Goal: Transaction & Acquisition: Purchase product/service

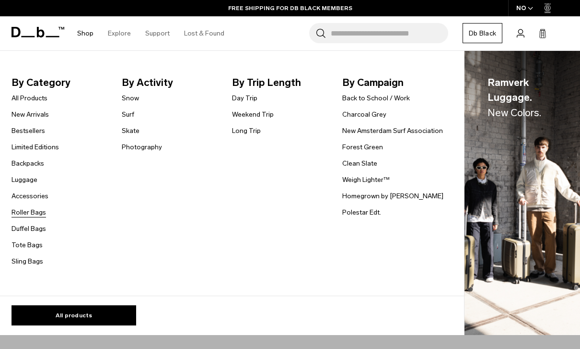
click at [25, 211] on link "Roller Bags" at bounding box center [29, 212] width 35 height 10
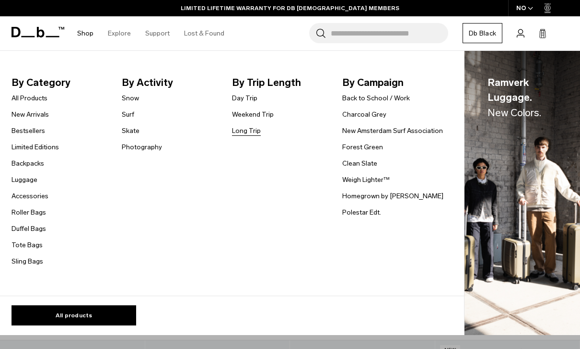
click at [250, 134] on link "Long Trip" at bounding box center [246, 131] width 29 height 10
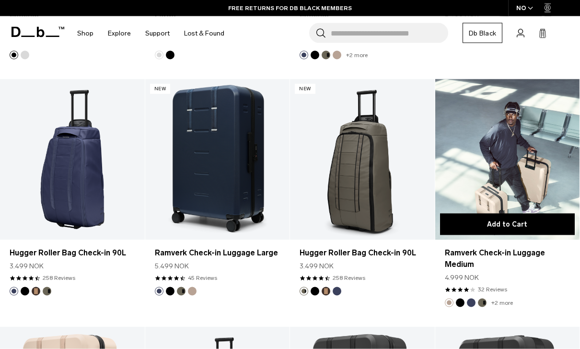
scroll to position [434, 0]
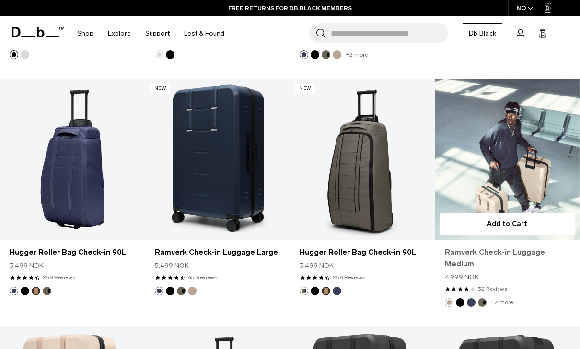
click at [498, 259] on link "Ramverk Check-in Luggage Medium" at bounding box center [508, 258] width 126 height 23
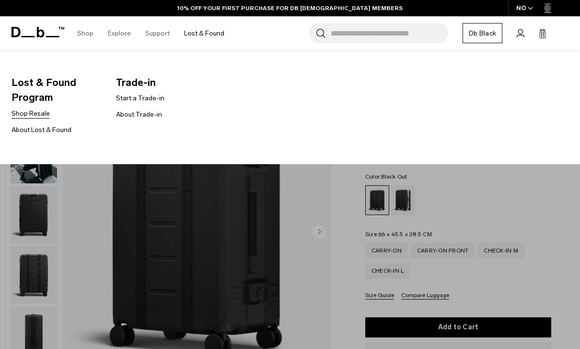
click at [44, 114] on link "Shop Resale" at bounding box center [31, 113] width 38 height 10
